Goal: Find specific page/section: Find specific page/section

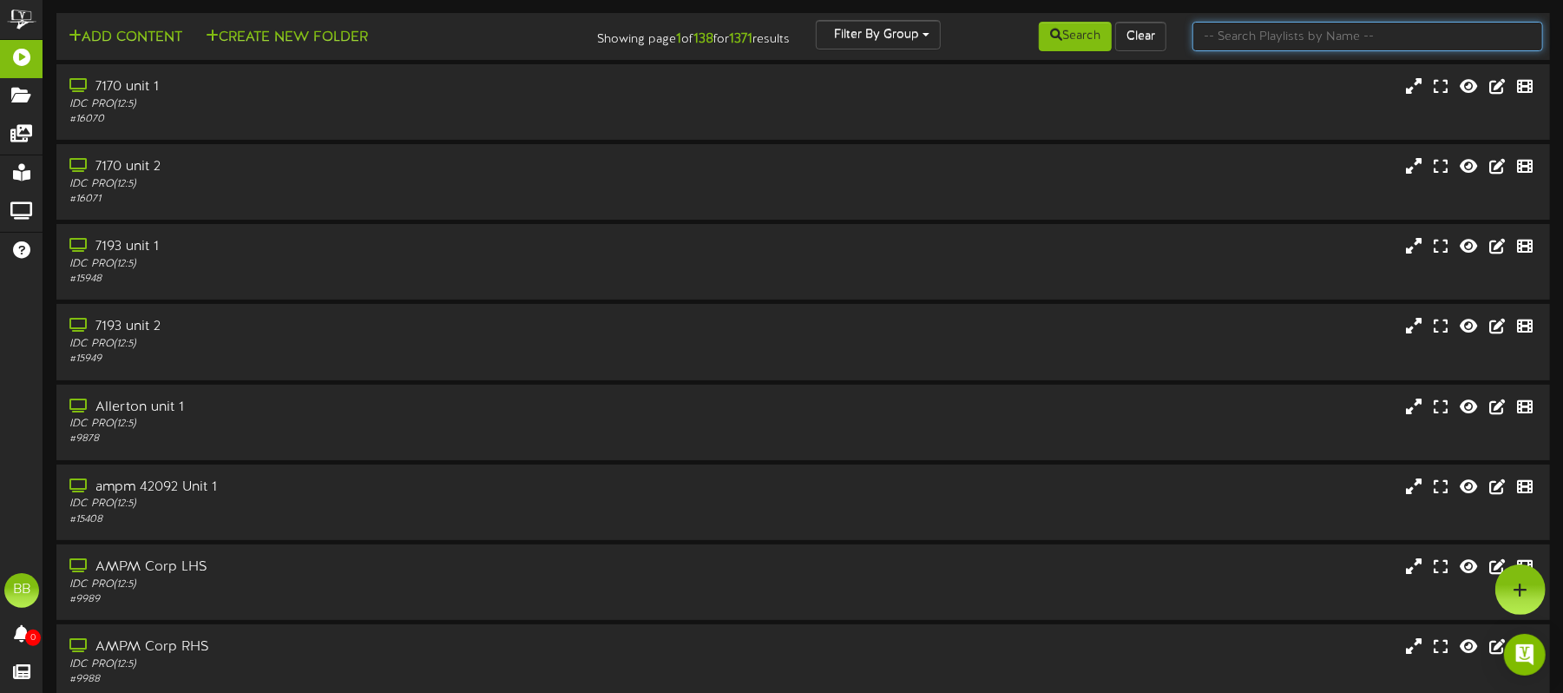
click at [1326, 26] on input "text" at bounding box center [1367, 37] width 351 height 30
type input "66463"
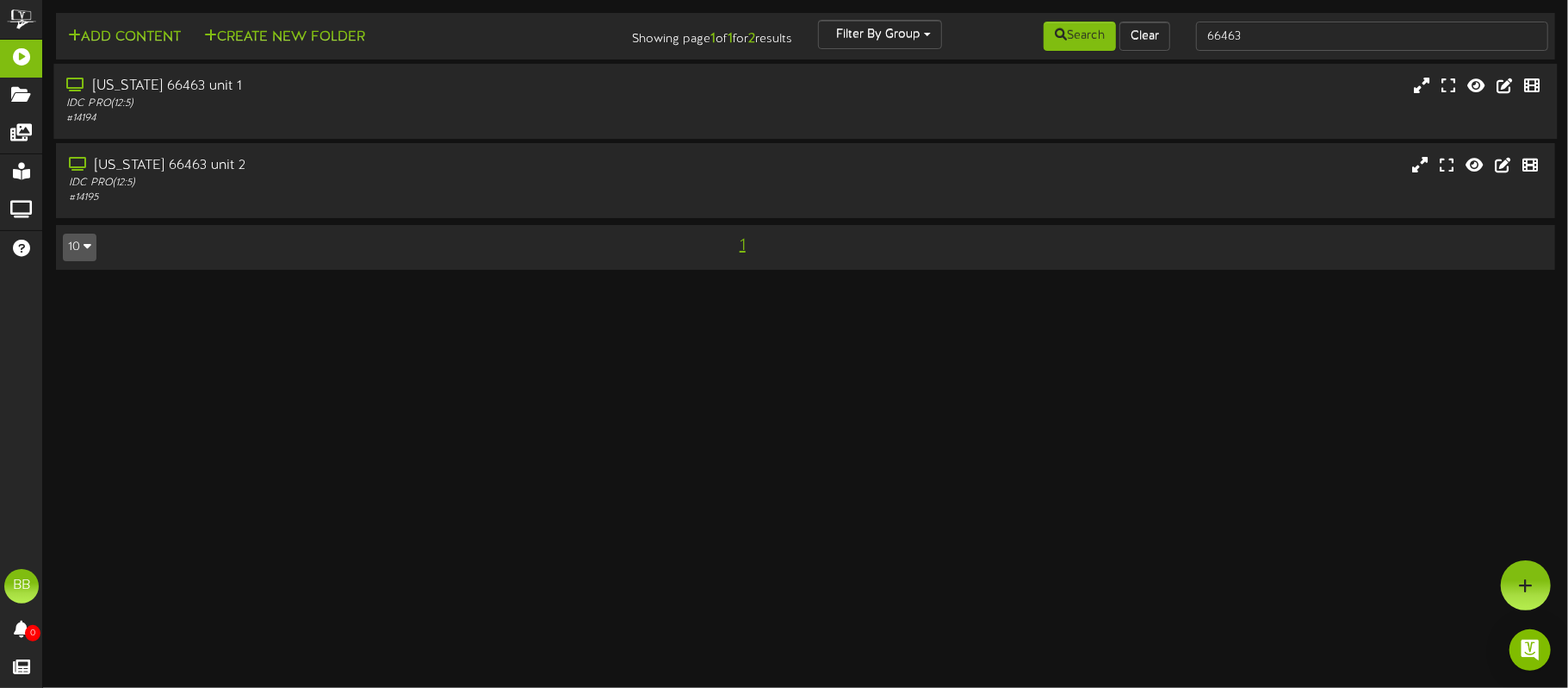
click at [397, 96] on div "IDC PRO ( 12:5 )" at bounding box center [366, 103] width 600 height 15
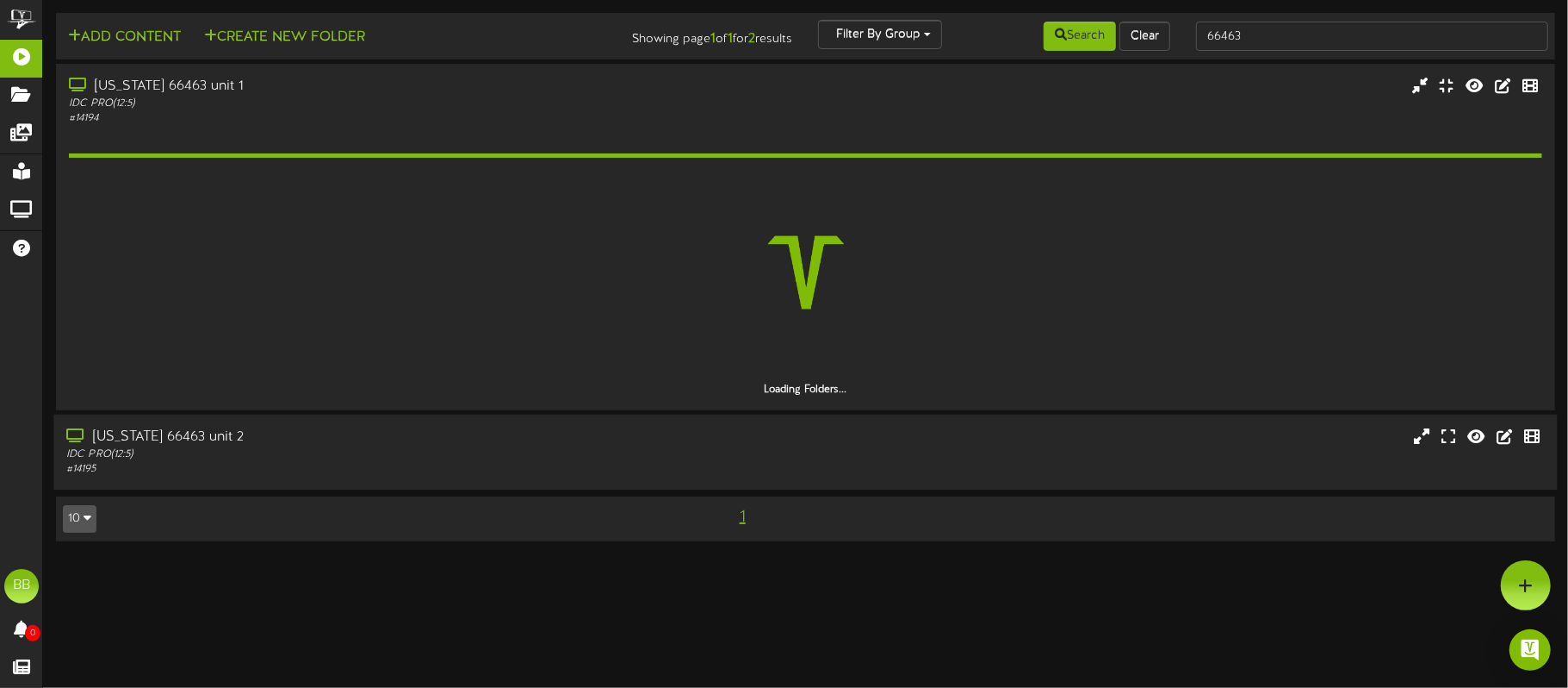
click at [157, 440] on div "[US_STATE] 66463 unit 2" at bounding box center [366, 437] width 600 height 20
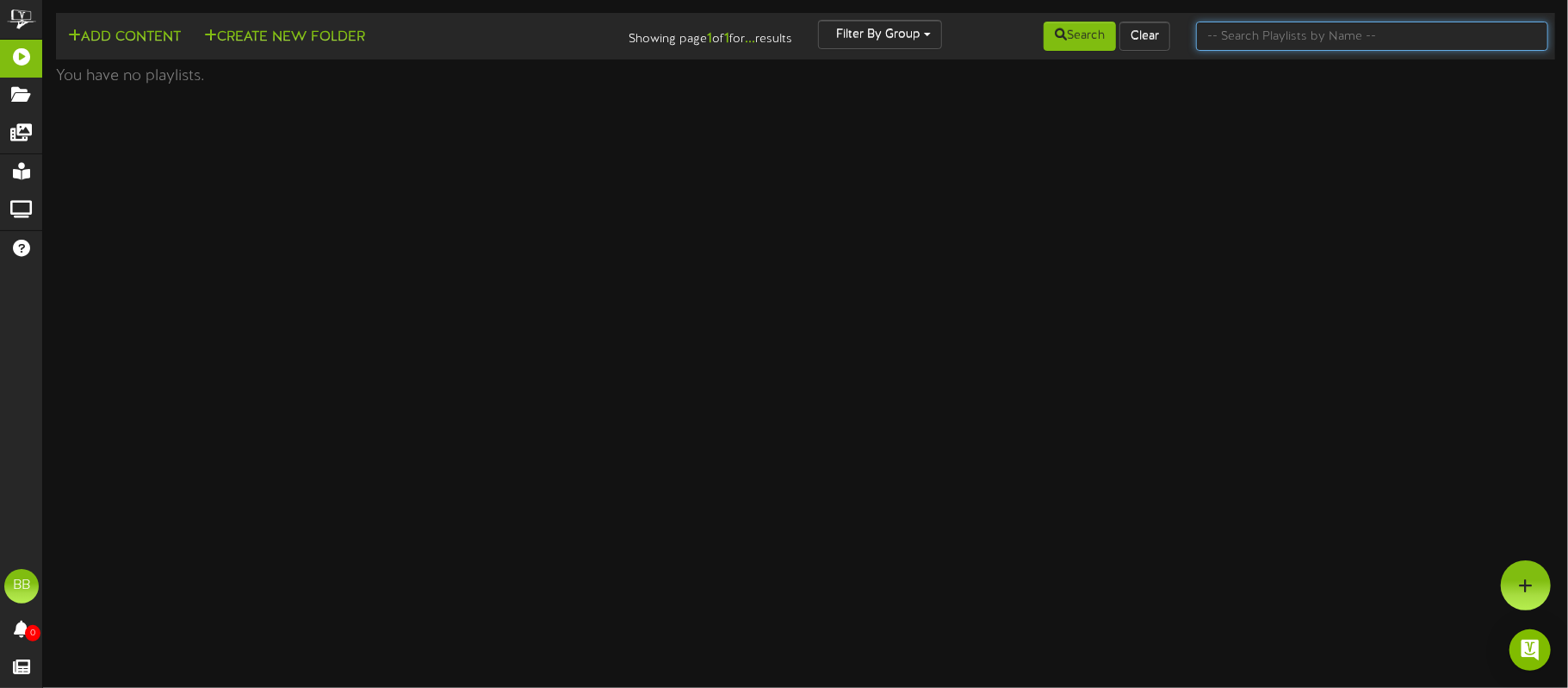
click at [1238, 22] on input "text" at bounding box center [1372, 37] width 352 height 30
type input "66463"
drag, startPoint x: 1254, startPoint y: 38, endPoint x: 1206, endPoint y: 47, distance: 48.8
click at [1204, 47] on input "66463" at bounding box center [1372, 37] width 352 height 30
type input "66463"
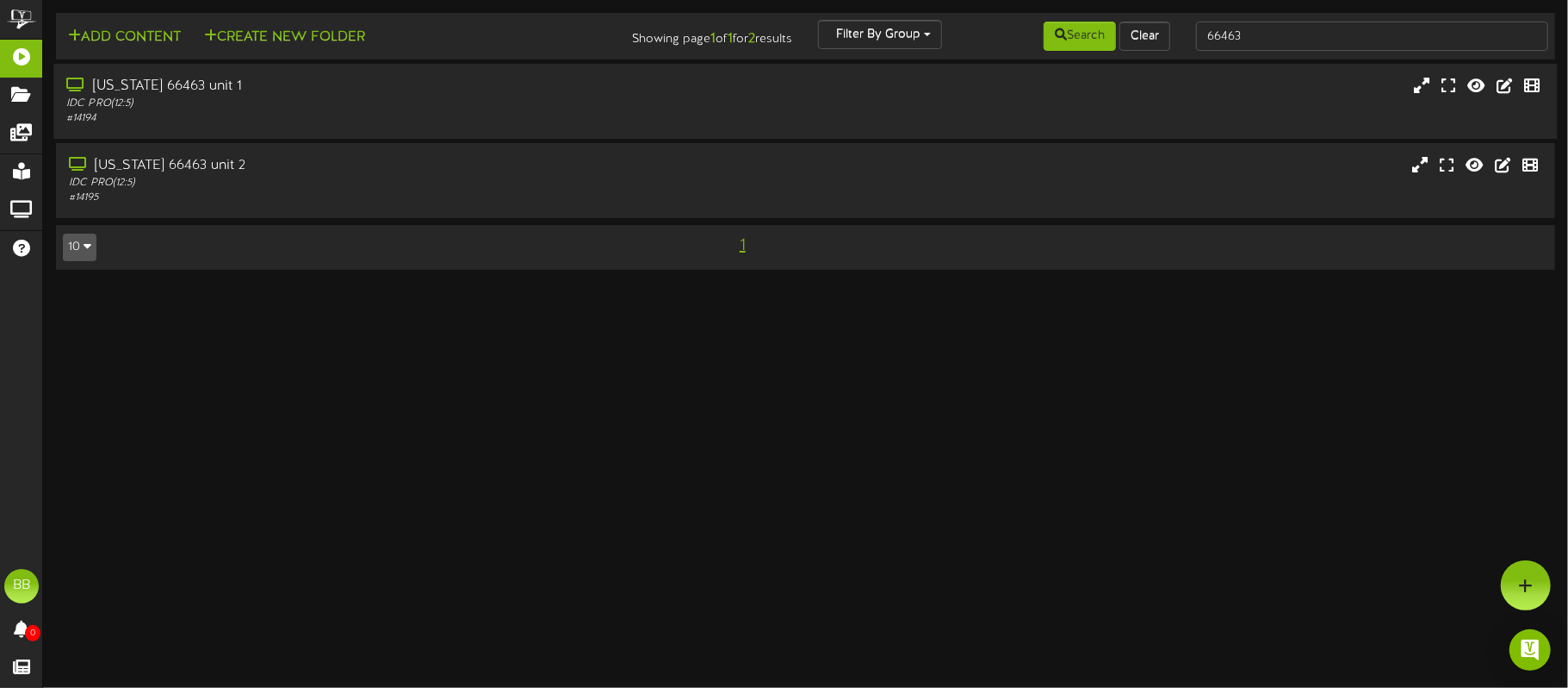
click at [427, 94] on div "California 66463 unit 1" at bounding box center [366, 86] width 600 height 20
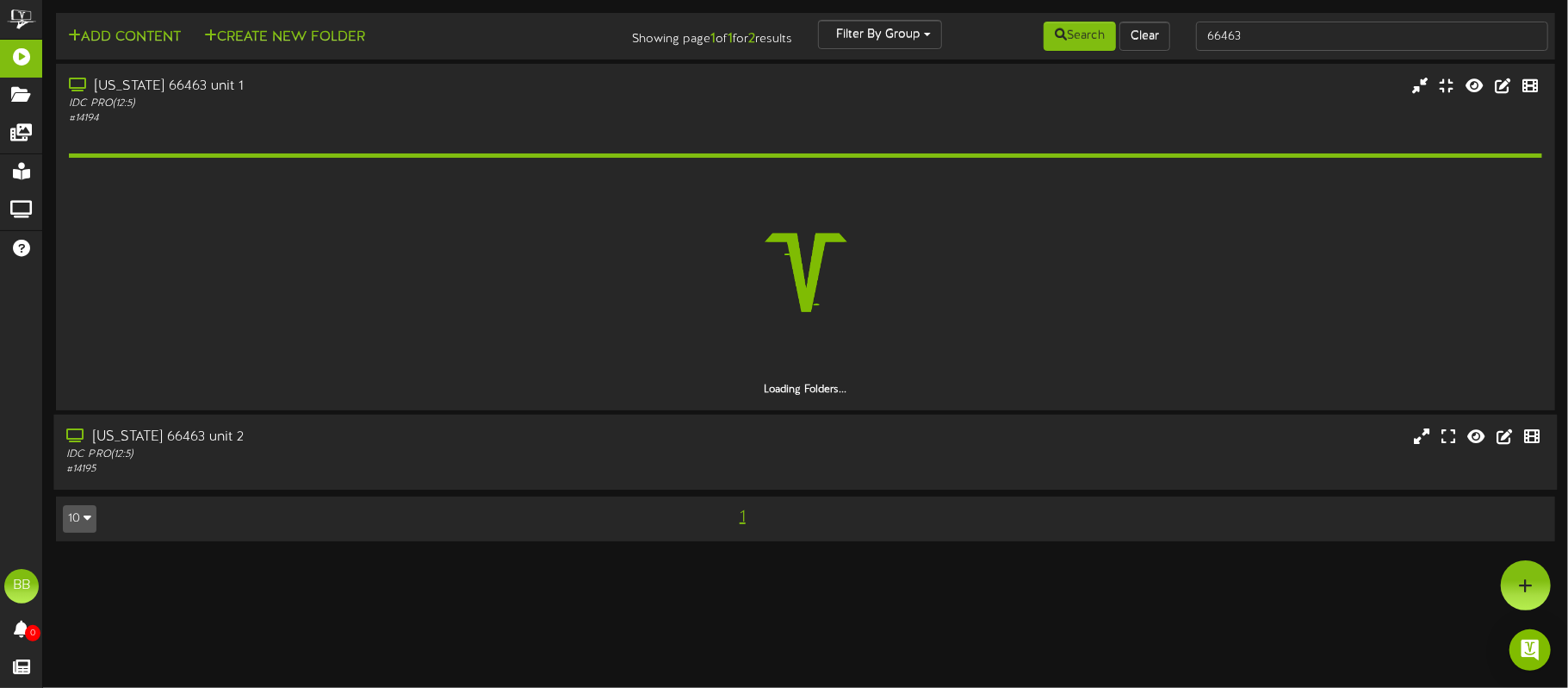
click at [504, 432] on div "California 66463 unit 2" at bounding box center [366, 437] width 600 height 20
